Goal: Information Seeking & Learning: Learn about a topic

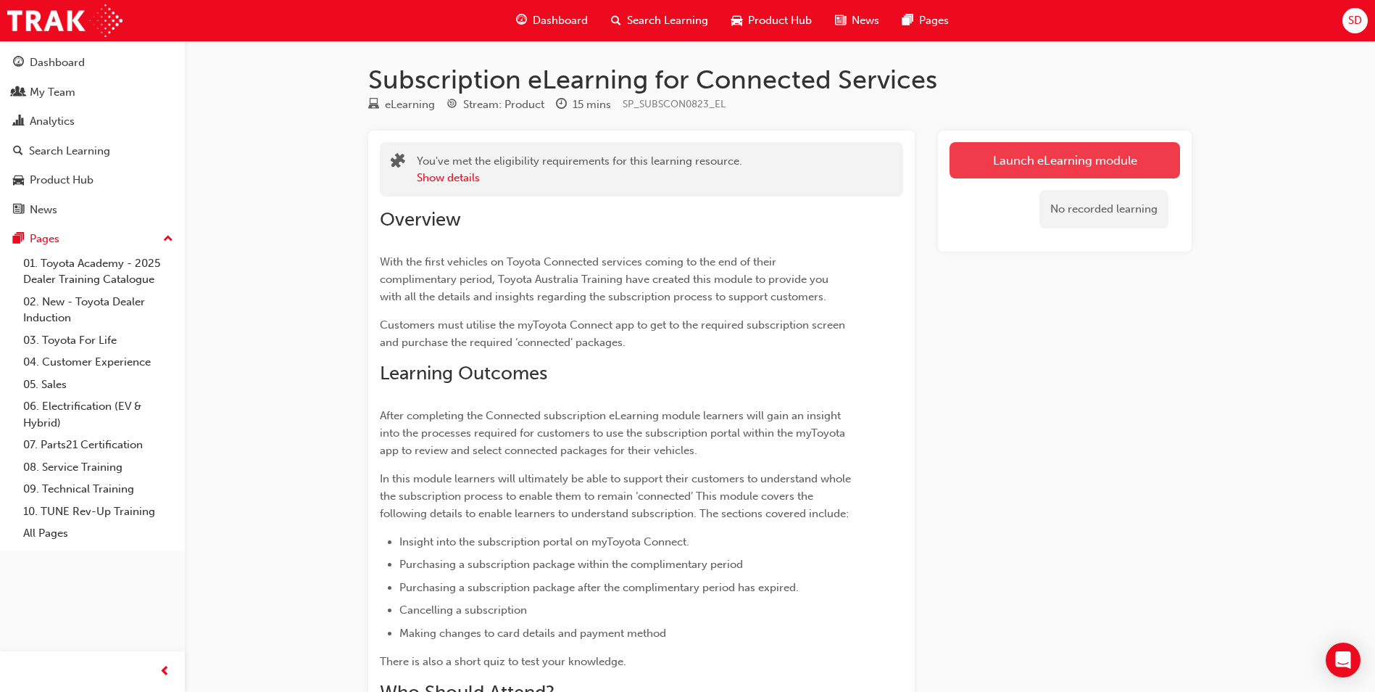
click at [1029, 170] on link "Launch eLearning module" at bounding box center [1065, 160] width 231 height 36
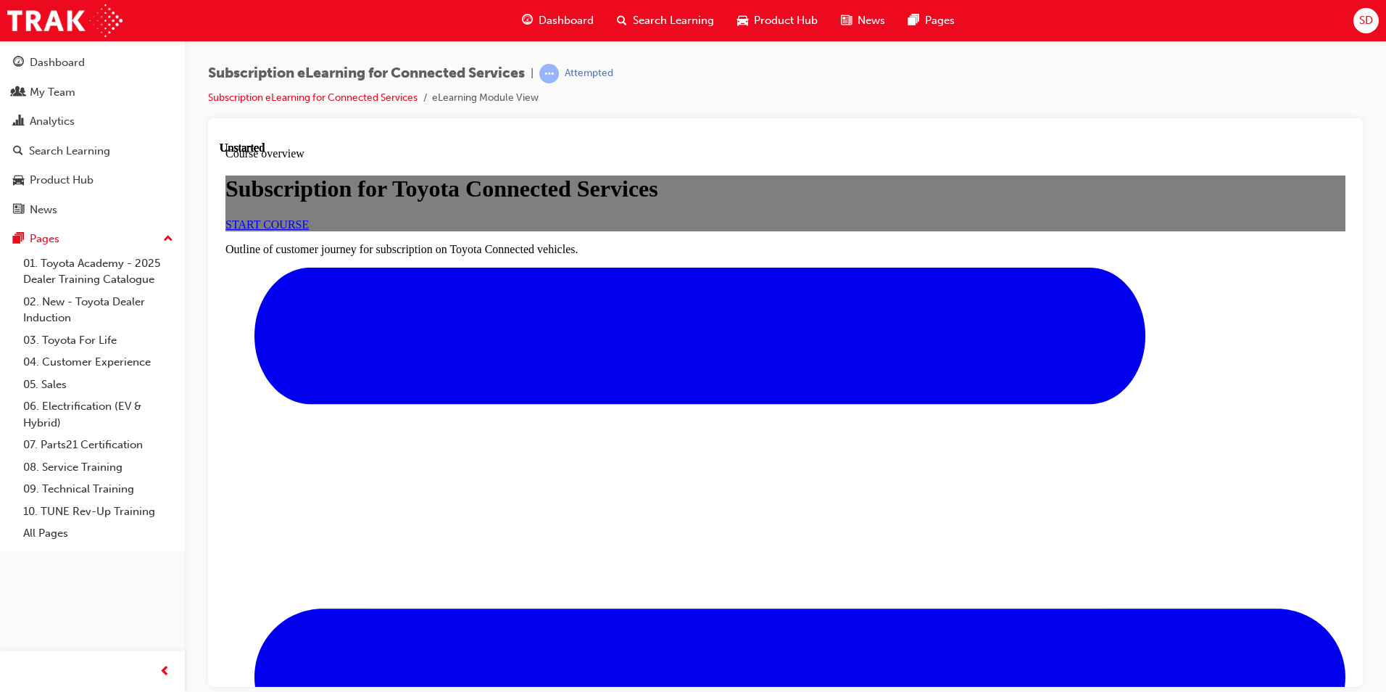
click at [309, 230] on link "START COURSE" at bounding box center [266, 224] width 83 height 12
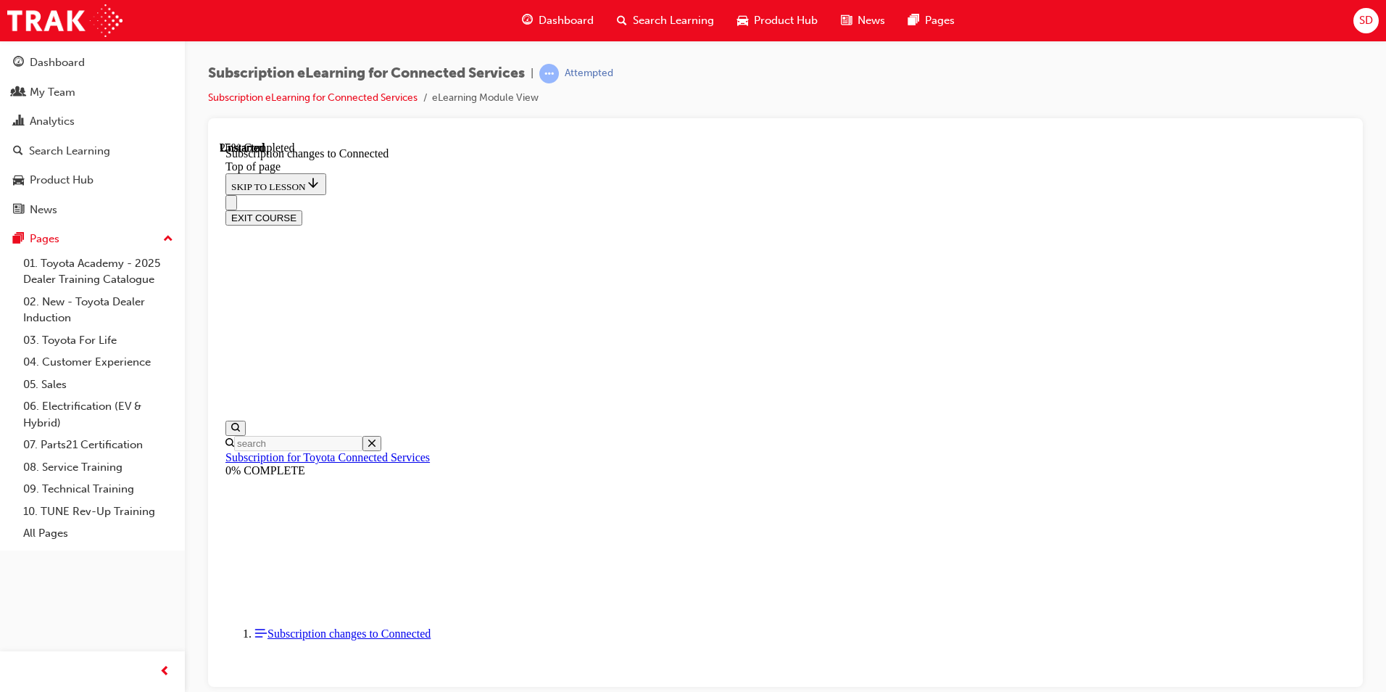
scroll to position [761, 0]
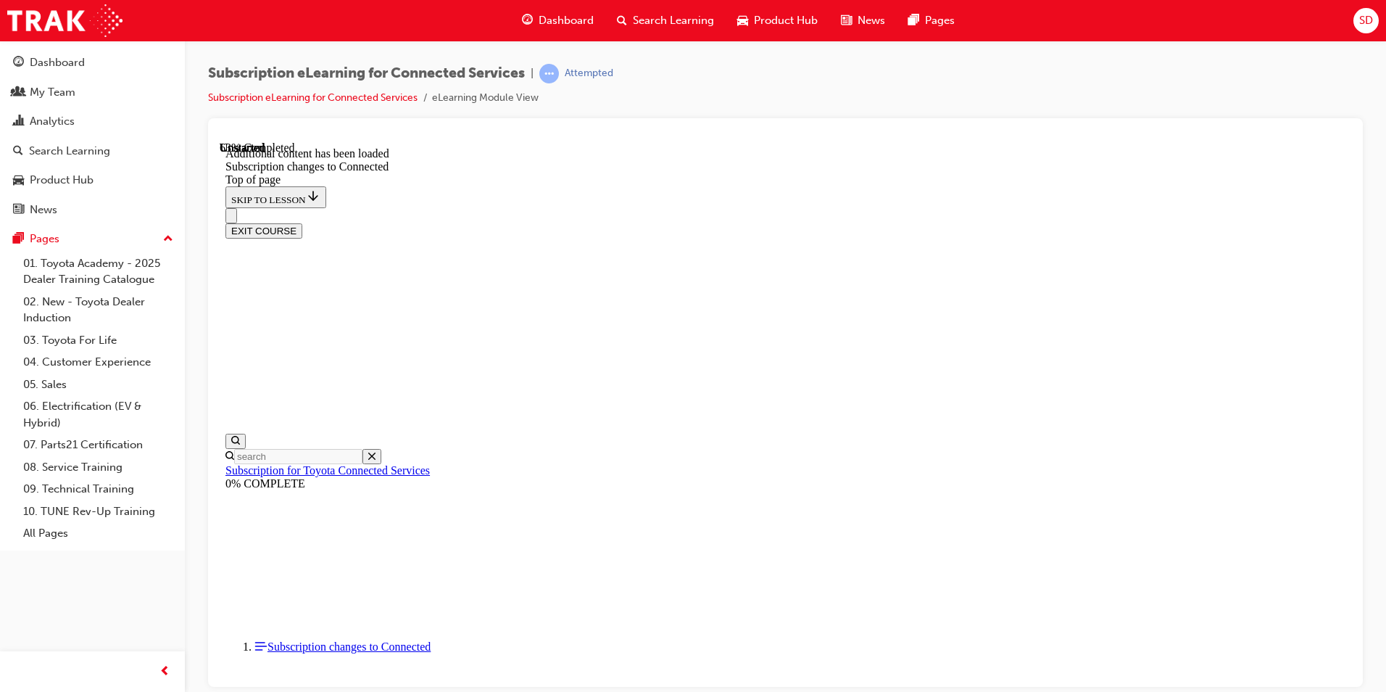
scroll to position [1660, 0]
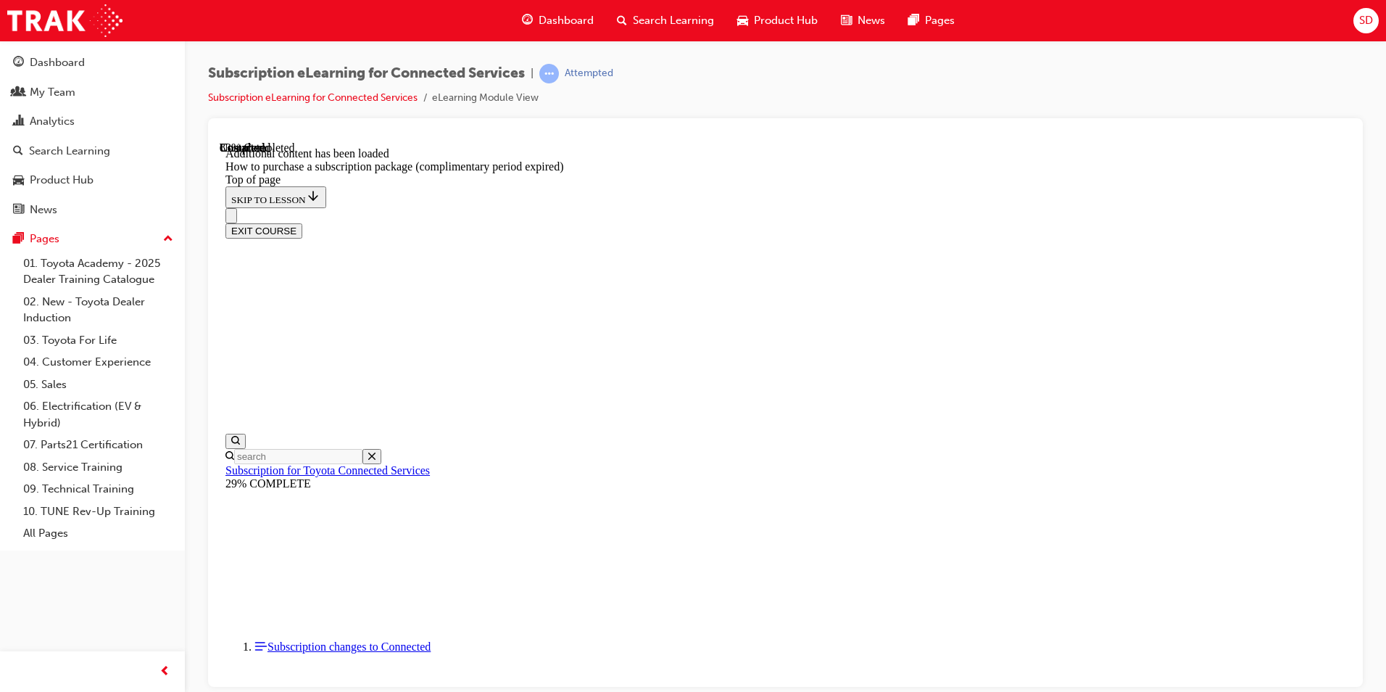
scroll to position [682, 0]
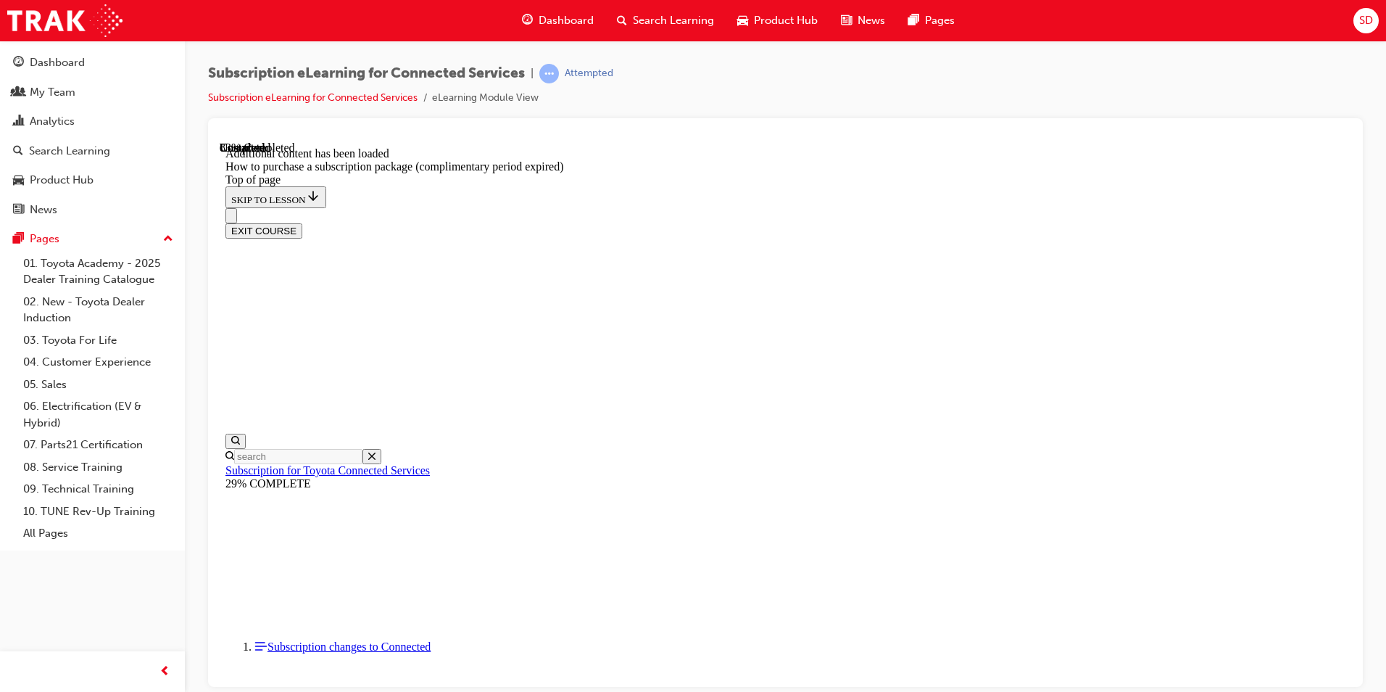
drag, startPoint x: 1030, startPoint y: 297, endPoint x: 1047, endPoint y: 365, distance: 71.0
drag, startPoint x: 1034, startPoint y: 402, endPoint x: 1172, endPoint y: 345, distance: 148.9
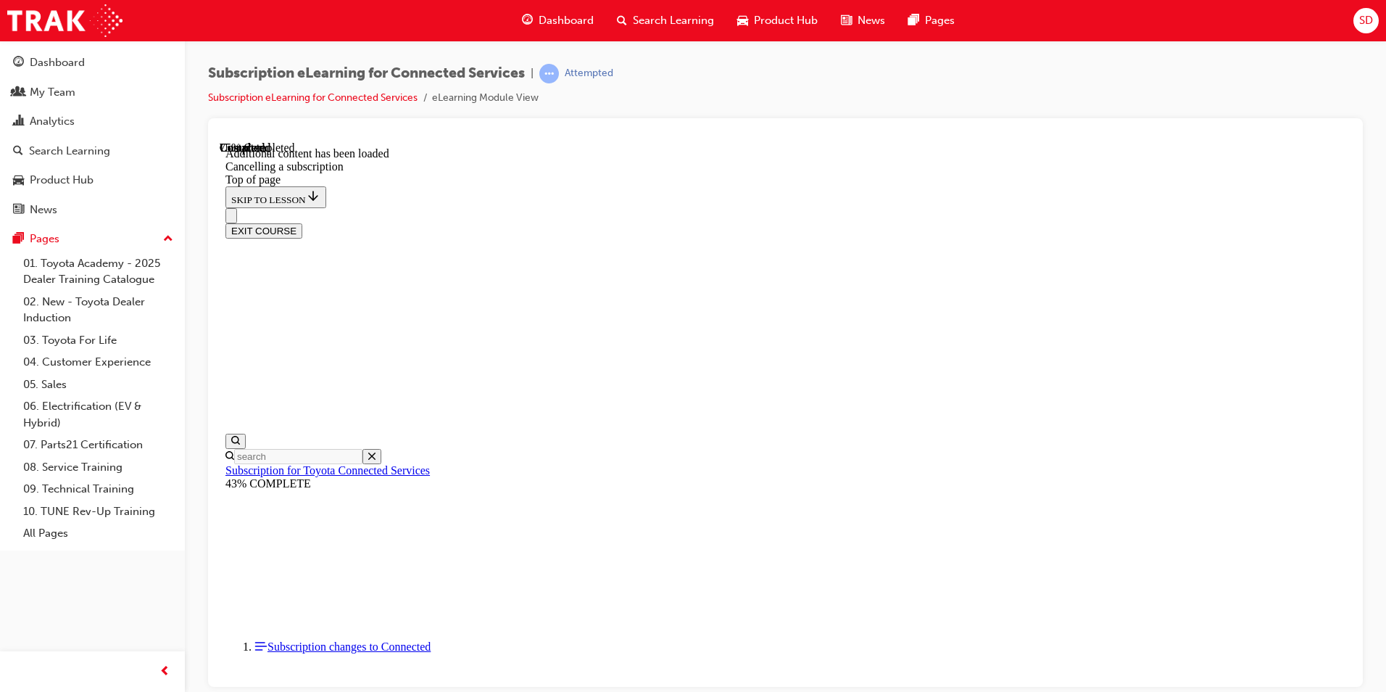
drag, startPoint x: 869, startPoint y: 359, endPoint x: 833, endPoint y: 436, distance: 85.3
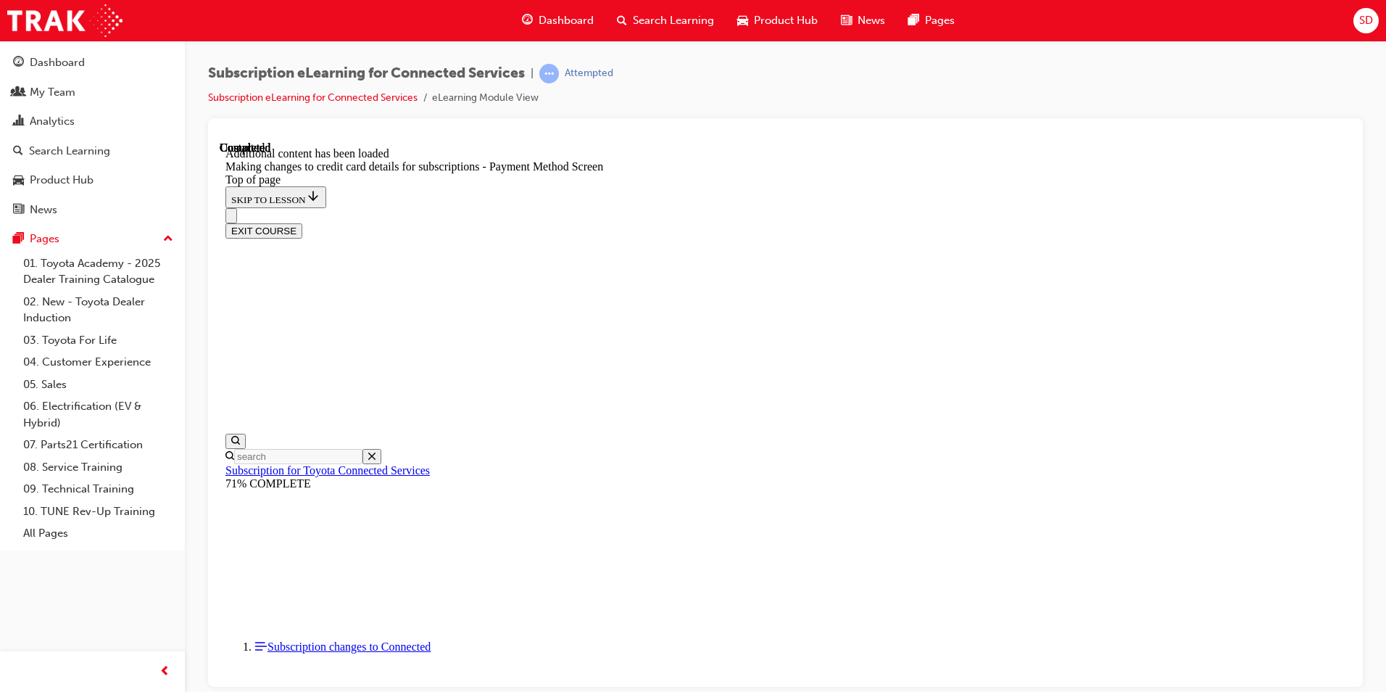
scroll to position [1394, 0]
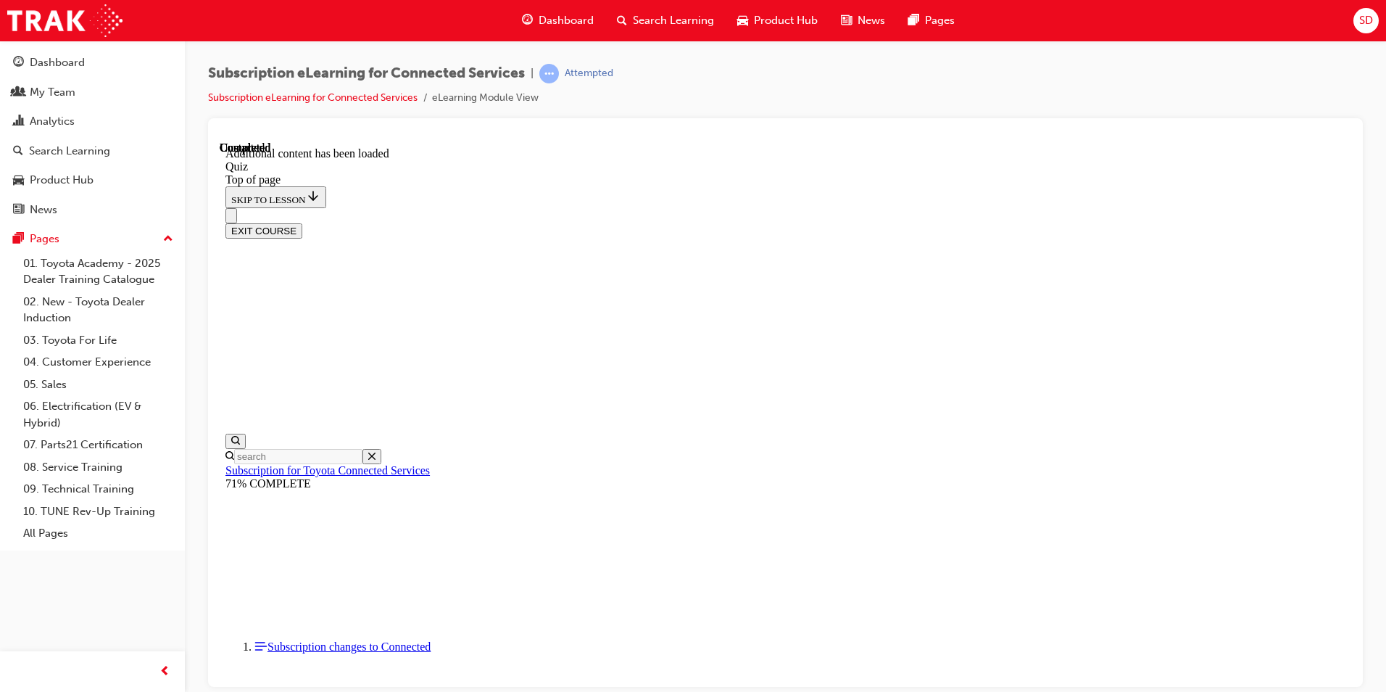
drag, startPoint x: 874, startPoint y: 573, endPoint x: 907, endPoint y: 557, distance: 37.0
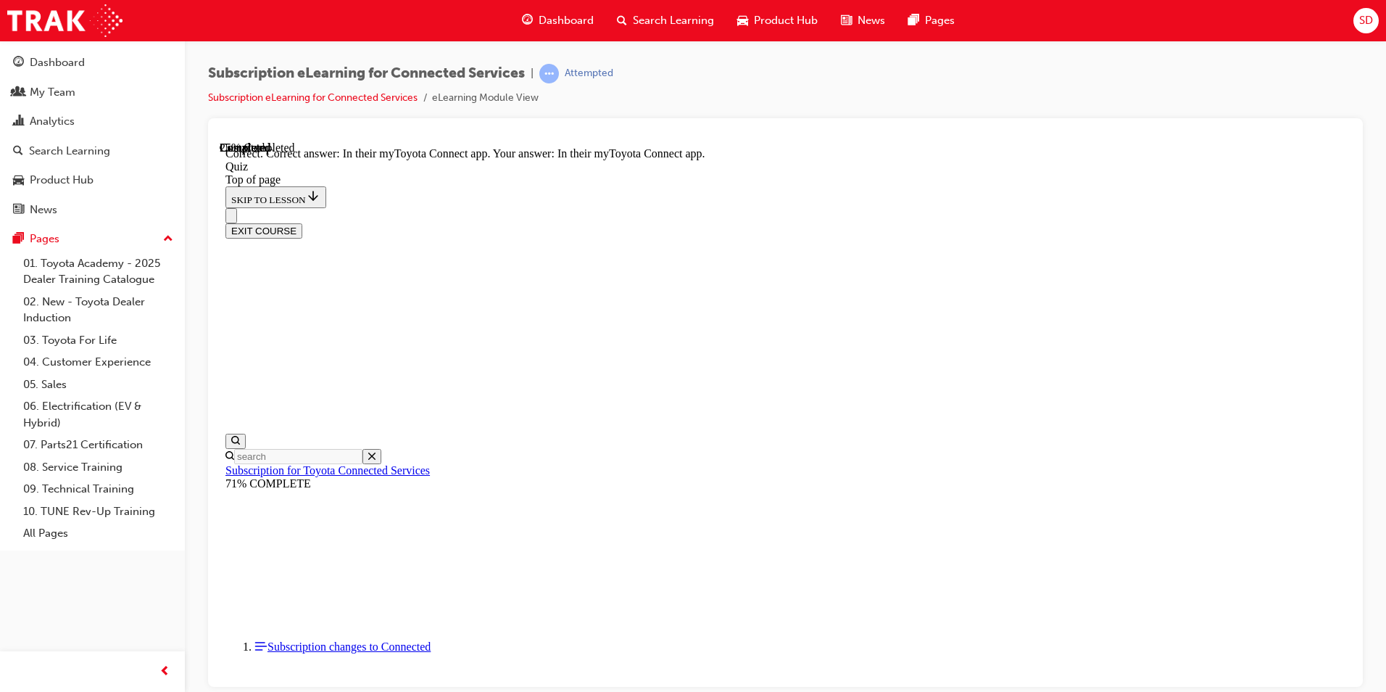
scroll to position [44, 0]
drag, startPoint x: 781, startPoint y: 510, endPoint x: 805, endPoint y: 535, distance: 34.4
drag, startPoint x: 872, startPoint y: 658, endPoint x: 881, endPoint y: 655, distance: 9.2
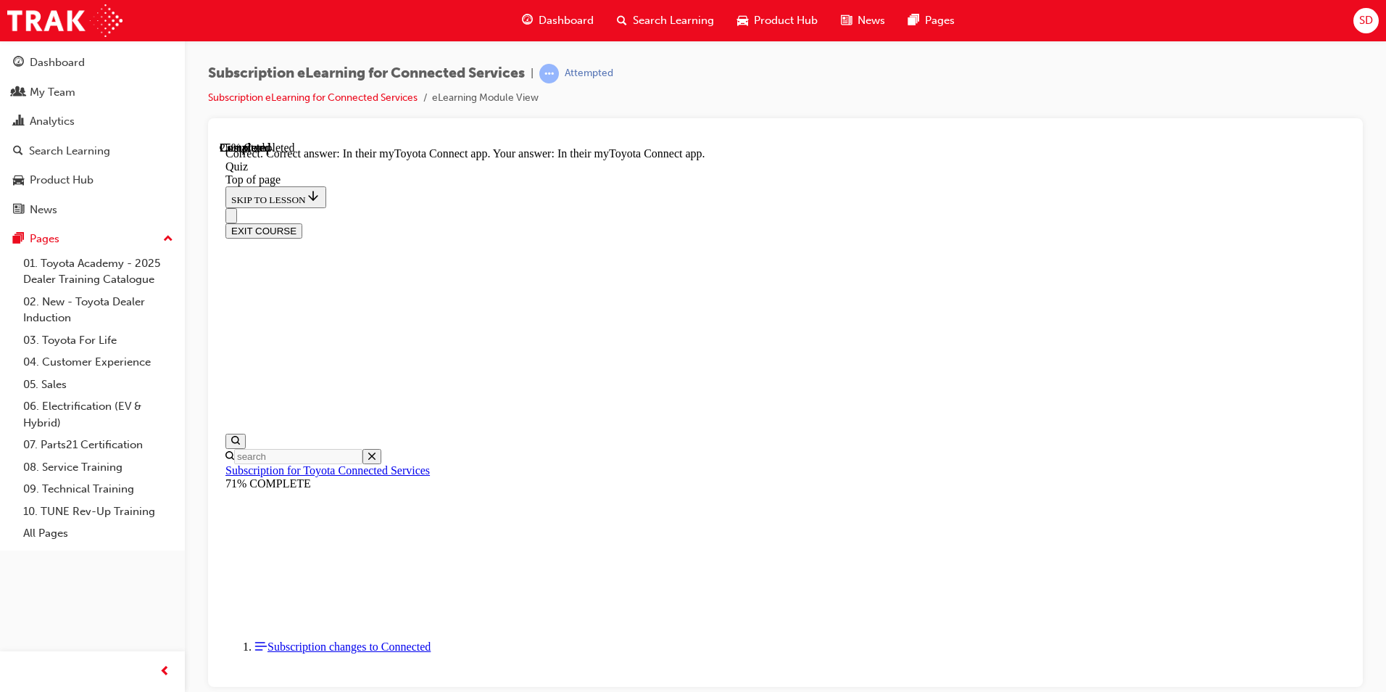
drag, startPoint x: 904, startPoint y: 623, endPoint x: 918, endPoint y: 624, distance: 13.9
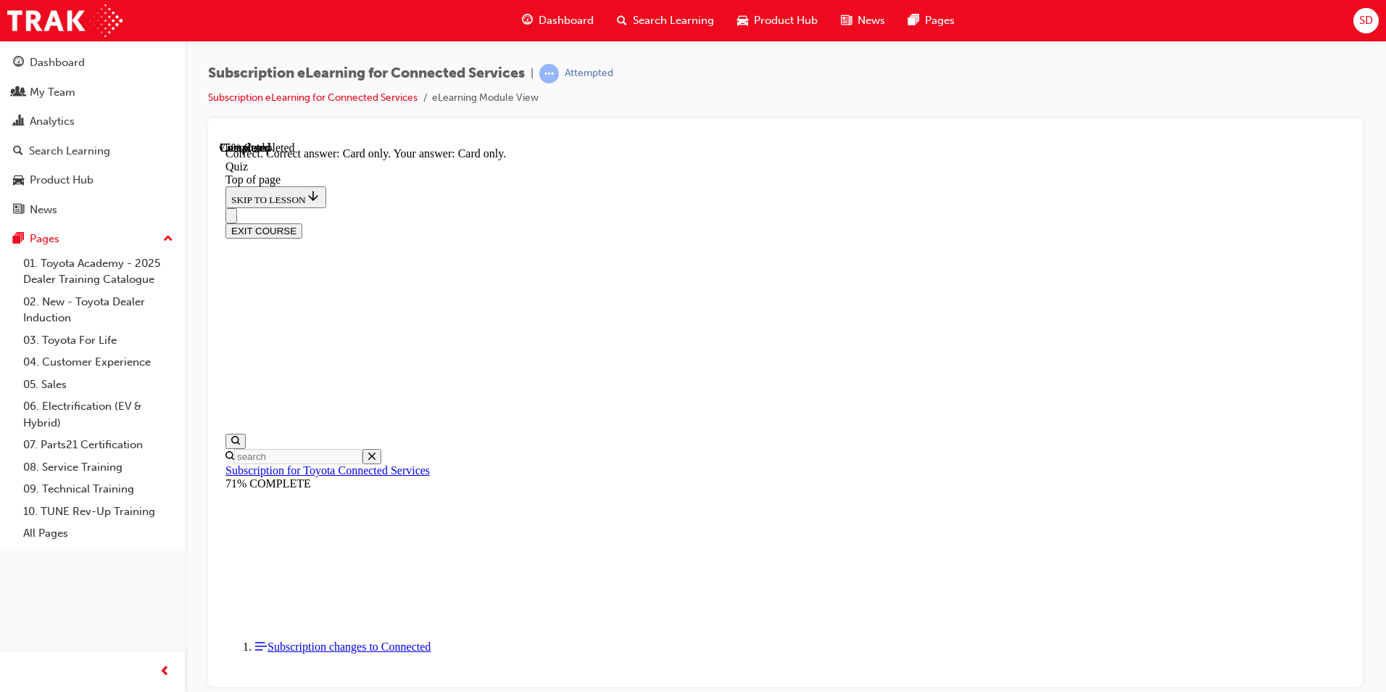
scroll to position [161, 0]
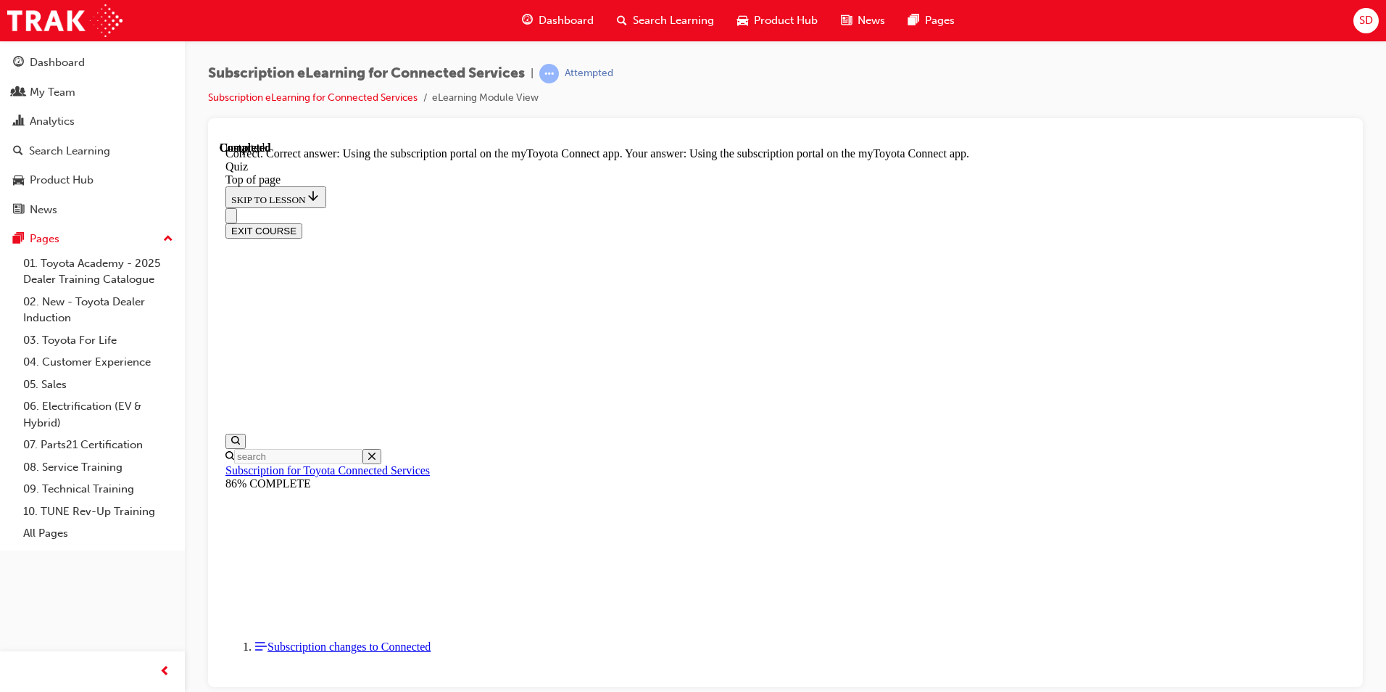
scroll to position [161, 0]
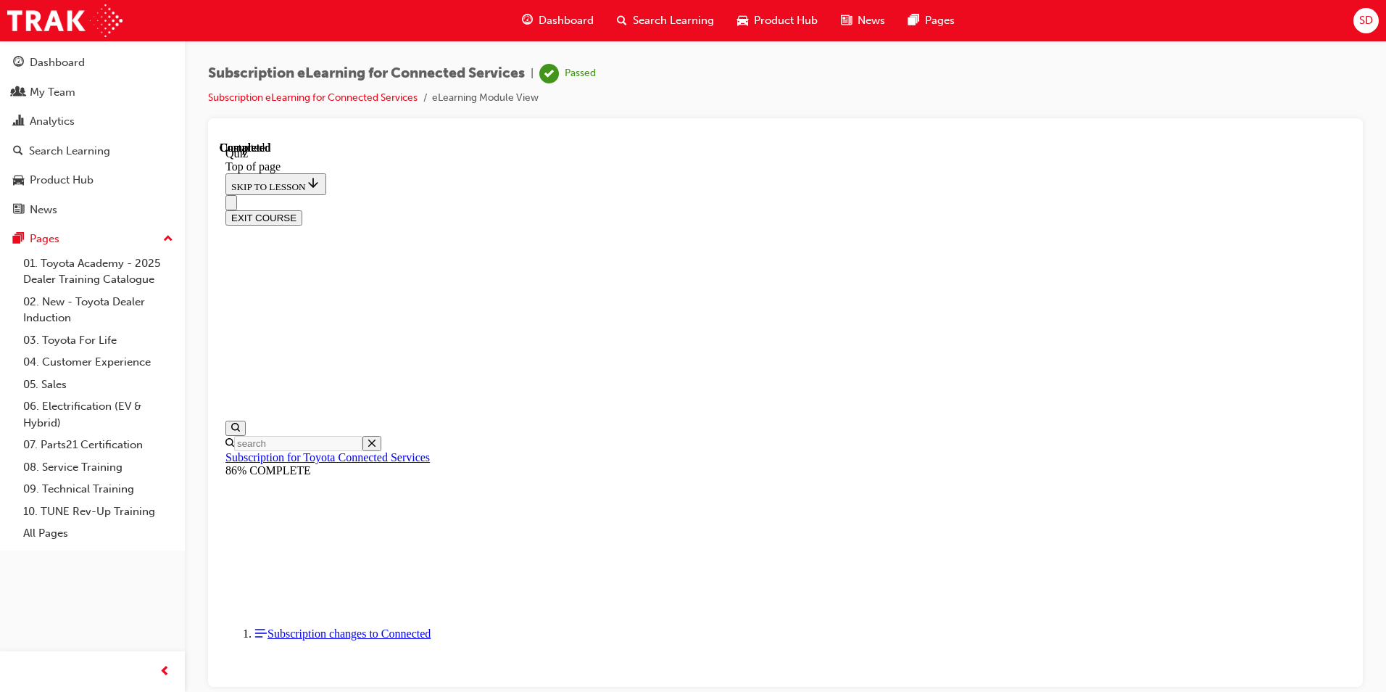
scroll to position [242, 0]
click at [302, 210] on button "EXIT COURSE" at bounding box center [263, 217] width 77 height 15
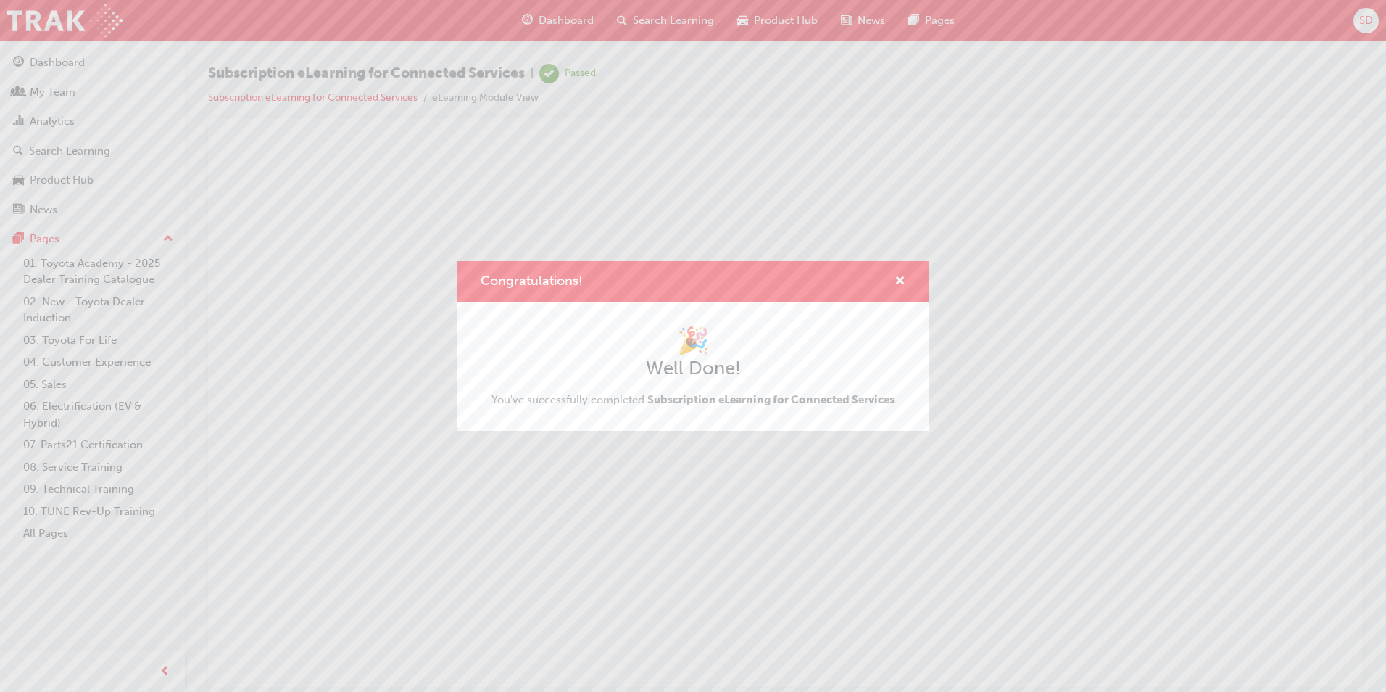
scroll to position [0, 0]
drag, startPoint x: 898, startPoint y: 281, endPoint x: 594, endPoint y: 255, distance: 305.6
click at [898, 281] on span "cross-icon" at bounding box center [900, 282] width 11 height 13
